Goal: Information Seeking & Learning: Learn about a topic

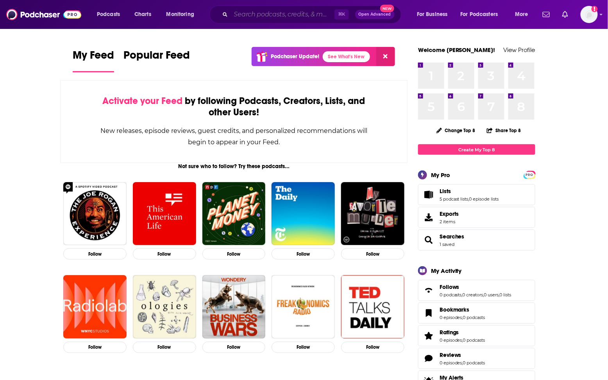
click at [281, 15] on input "Search podcasts, credits, & more..." at bounding box center [283, 14] width 104 height 13
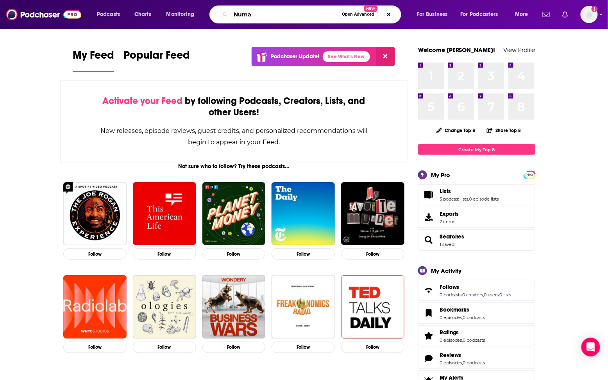
type input "Numa"
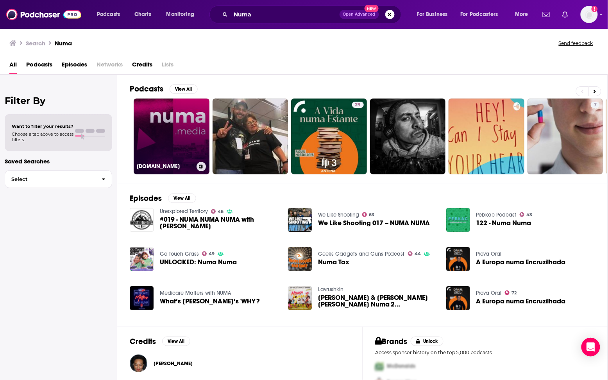
click at [170, 144] on link "[DOMAIN_NAME]" at bounding box center [172, 137] width 76 height 76
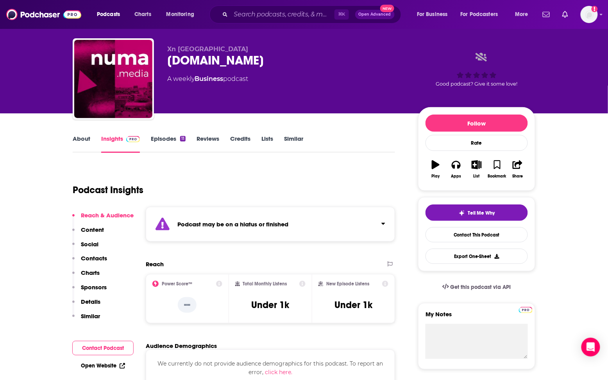
scroll to position [16, 0]
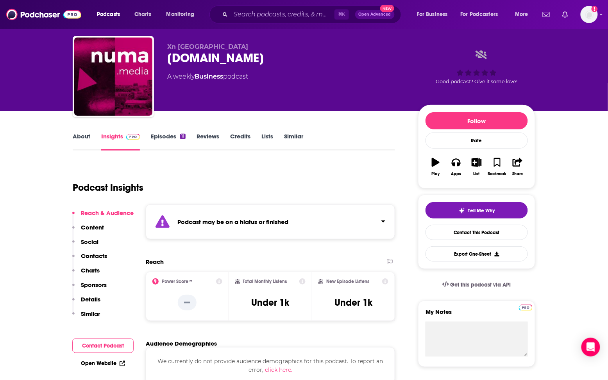
click at [95, 227] on p "Content" at bounding box center [92, 227] width 23 height 7
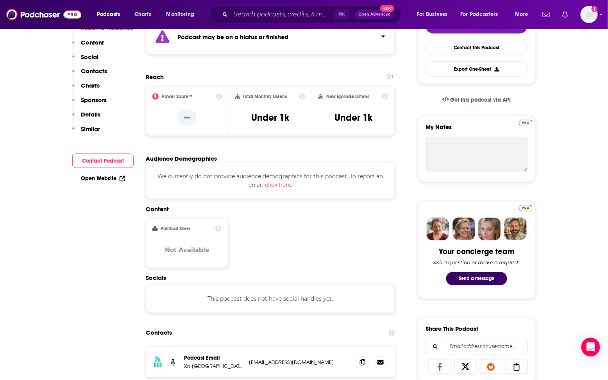
scroll to position [0, 0]
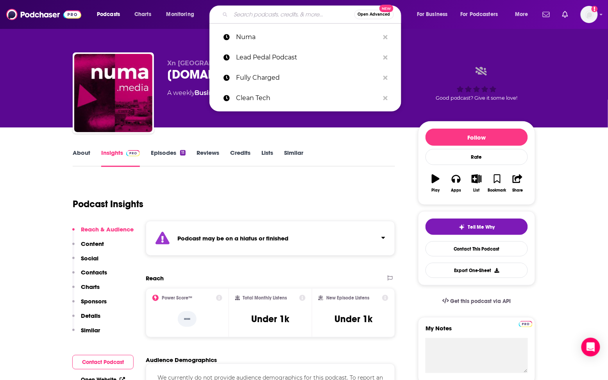
click at [239, 18] on input "Search podcasts, credits, & more..." at bounding box center [293, 14] width 124 height 13
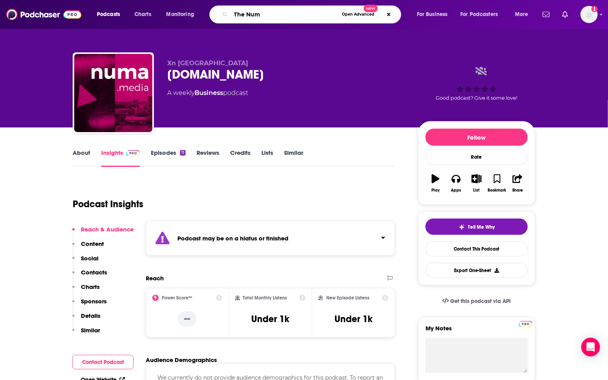
type input "The Numa"
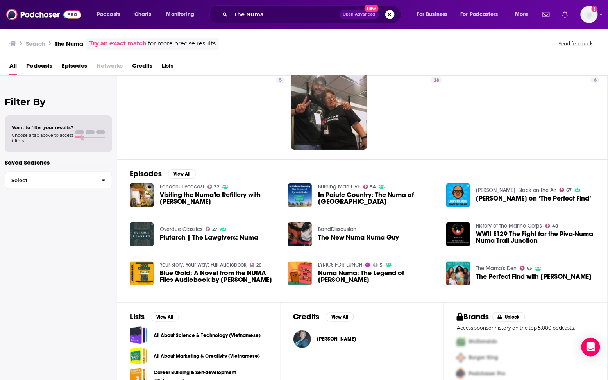
scroll to position [39, 0]
